Goal: Information Seeking & Learning: Learn about a topic

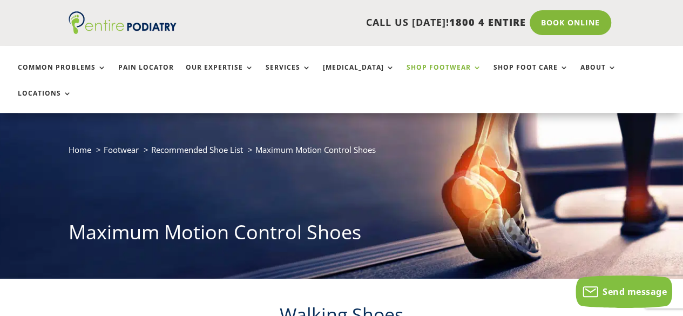
scroll to position [2, 0]
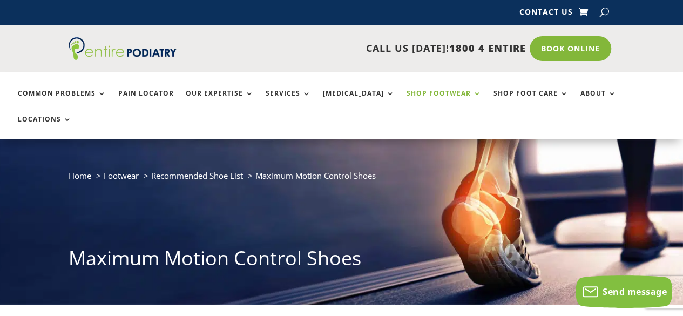
click at [419, 94] on link "Shop Footwear" at bounding box center [443, 101] width 75 height 23
click at [441, 90] on link "Shop Footwear" at bounding box center [443, 101] width 75 height 23
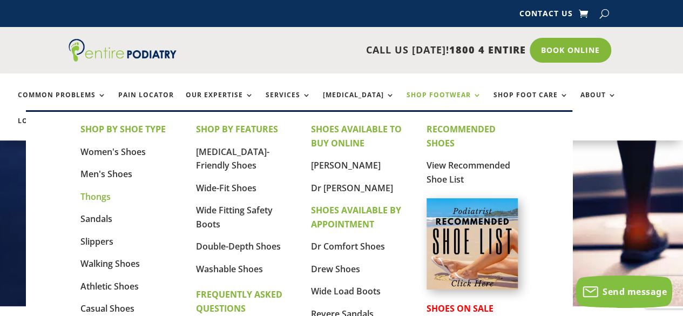
click at [93, 199] on link "Thongs" at bounding box center [95, 197] width 30 height 12
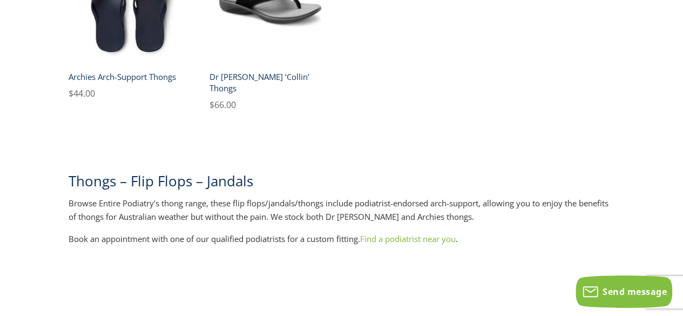
scroll to position [1, 0]
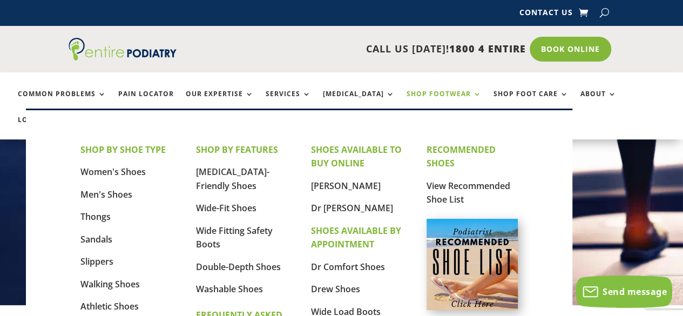
click at [444, 97] on link "Shop Footwear" at bounding box center [443, 101] width 75 height 23
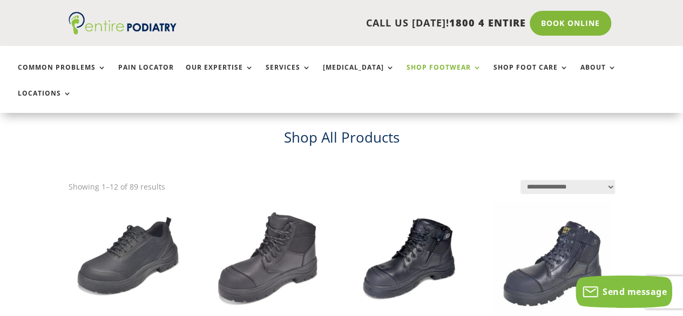
scroll to position [193, 0]
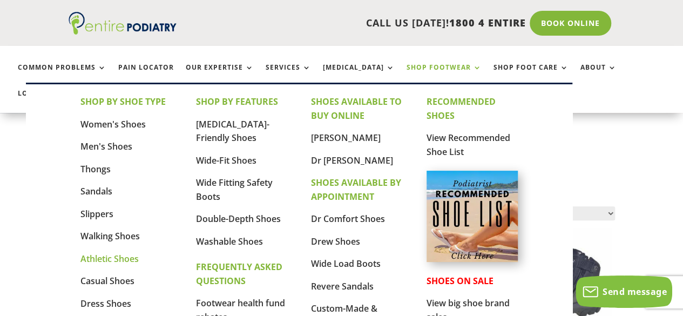
click at [105, 260] on link "Athletic Shoes" at bounding box center [109, 259] width 58 height 12
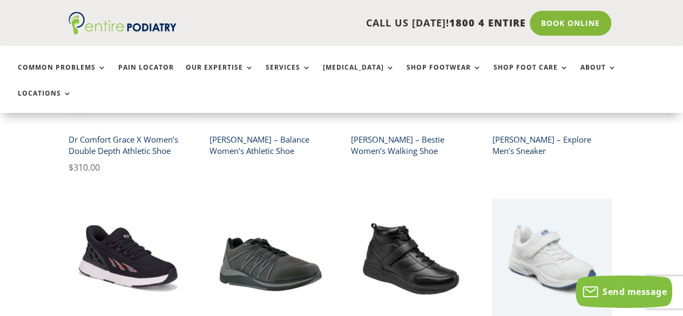
scroll to position [665, 0]
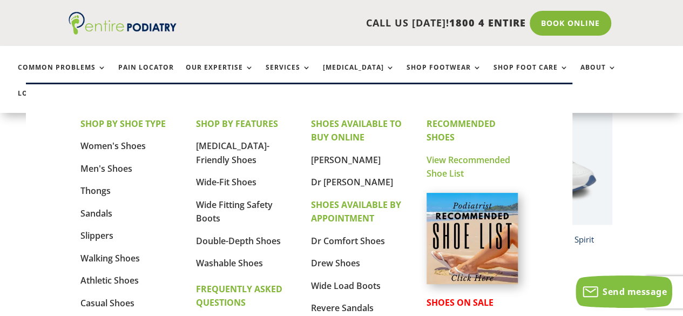
click at [445, 165] on link "View Recommended Shoe List" at bounding box center [468, 167] width 84 height 26
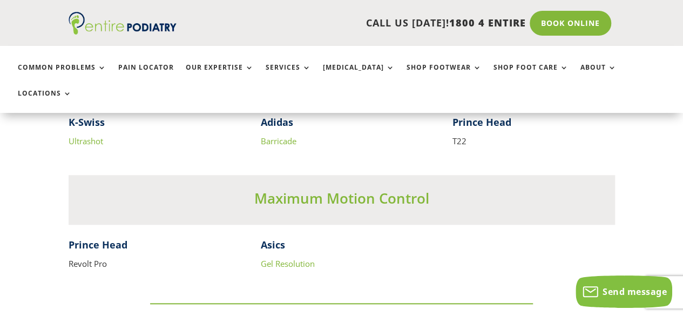
scroll to position [2510, 0]
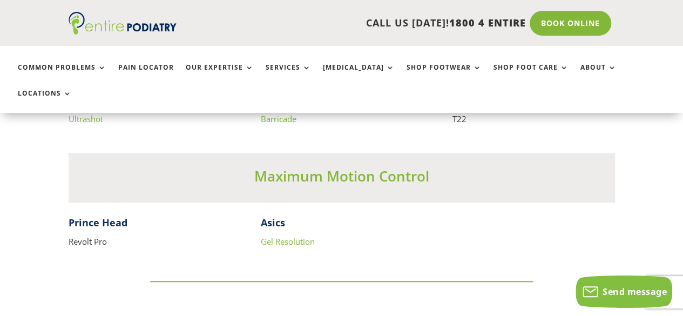
drag, startPoint x: 687, startPoint y: 13, endPoint x: 672, endPoint y: 94, distance: 82.8
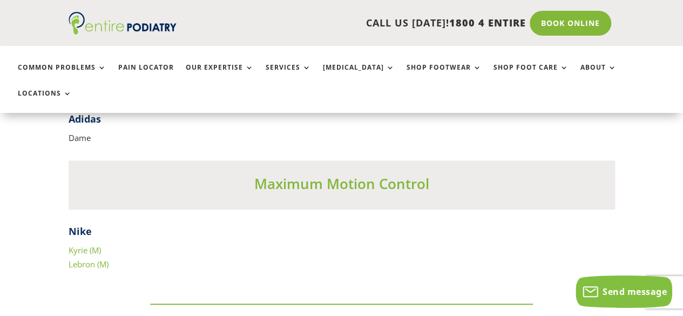
scroll to position [4418, 0]
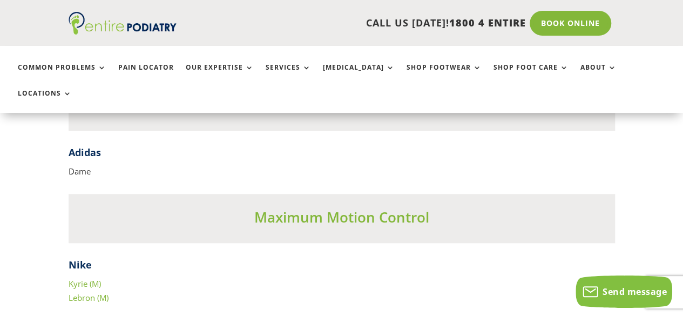
click at [80, 292] on link "Lebron (M)" at bounding box center [89, 297] width 40 height 11
click at [85, 278] on link "Kyrie (M)" at bounding box center [85, 283] width 32 height 11
click at [81, 278] on link "Kyrie (M)" at bounding box center [85, 283] width 32 height 11
